Goal: Information Seeking & Learning: Compare options

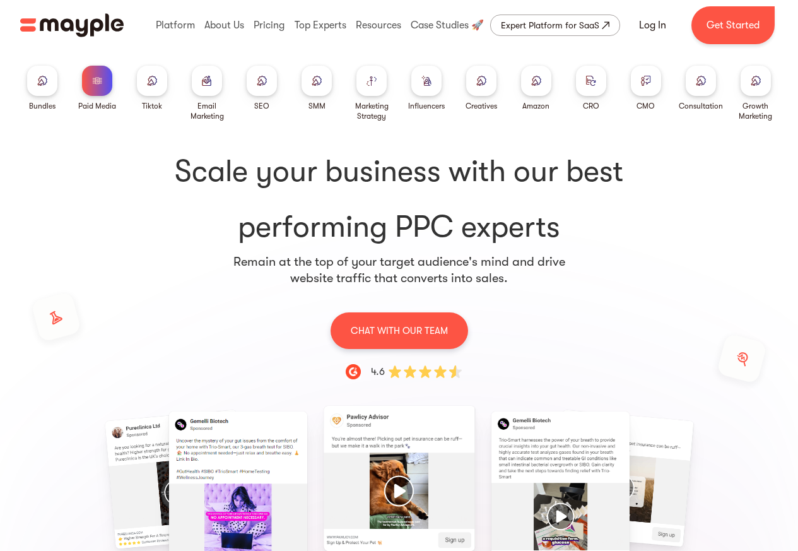
click at [139, 79] on div at bounding box center [152, 81] width 30 height 30
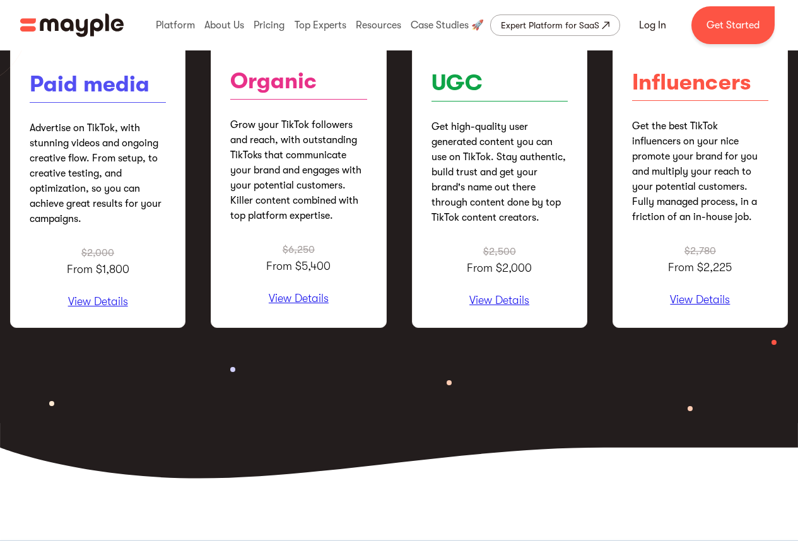
scroll to position [1742, 0]
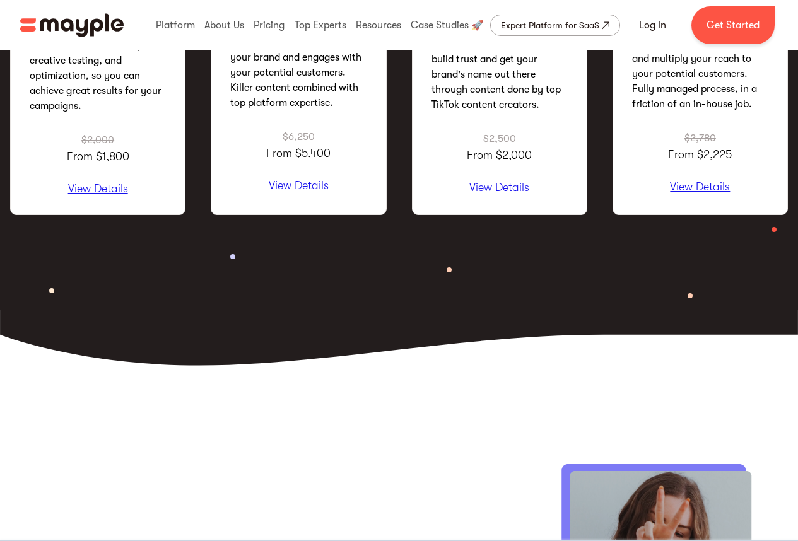
click at [87, 202] on div "Paid media Advertise on TikTok, with stunning videos and ongoing creative flow.…" at bounding box center [97, 47] width 175 height 335
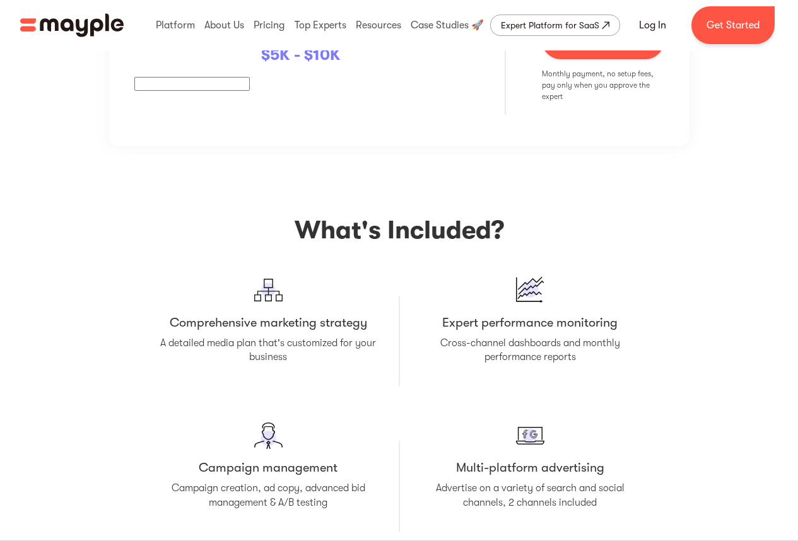
scroll to position [2487, 0]
